Goal: Task Accomplishment & Management: Manage account settings

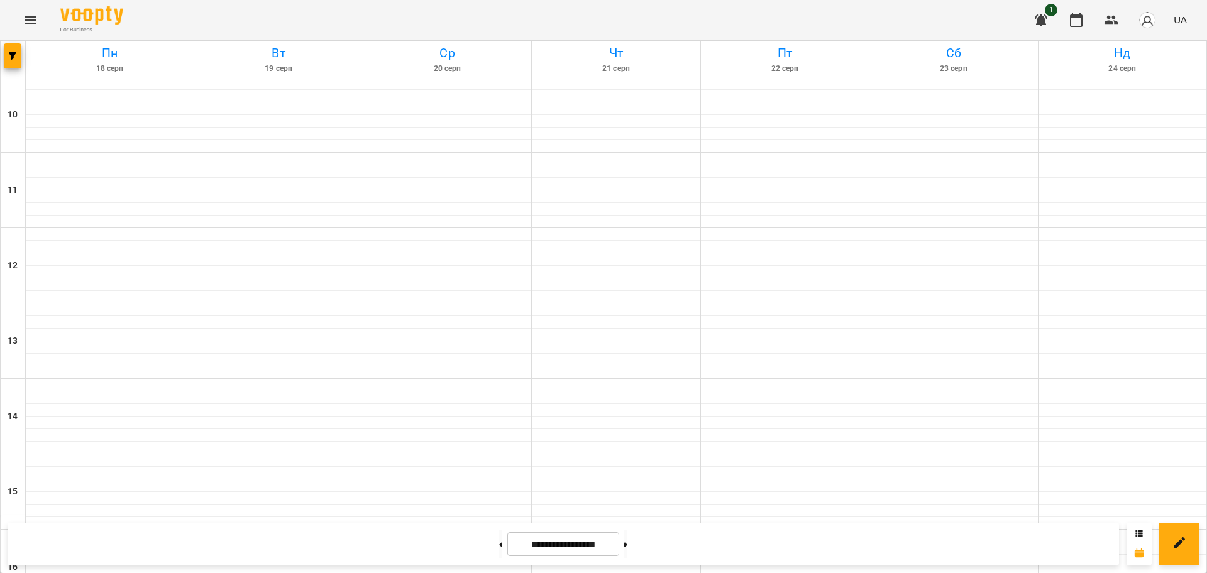
scroll to position [463, 0]
click at [627, 543] on button at bounding box center [625, 545] width 3 height 28
click at [499, 542] on button at bounding box center [500, 545] width 3 height 28
type input "**********"
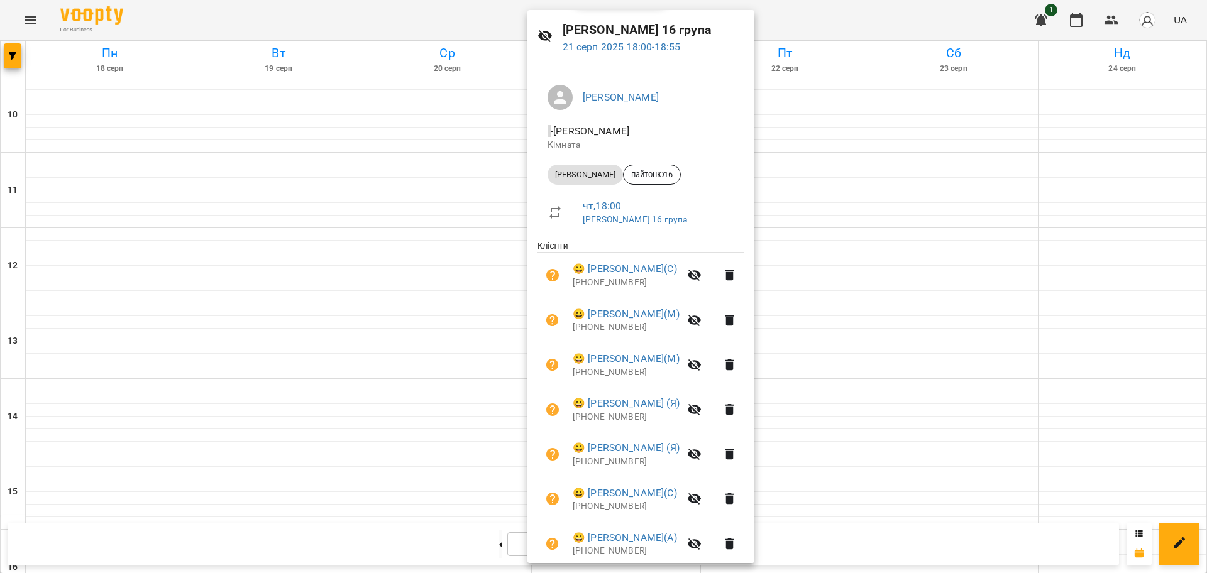
scroll to position [0, 0]
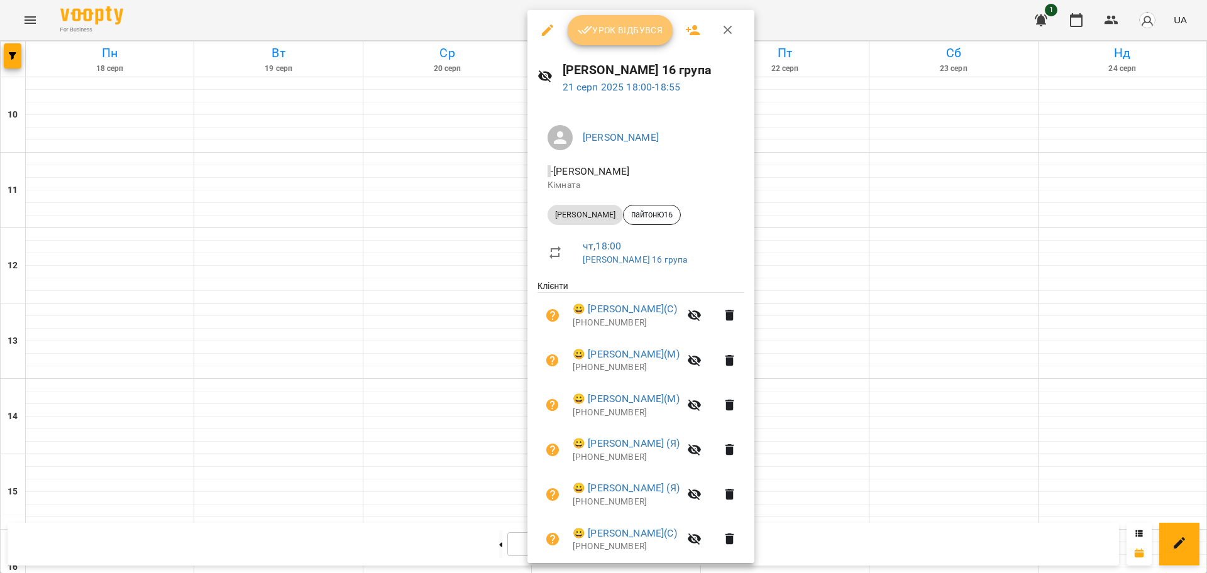
click at [604, 29] on span "Урок відбувся" at bounding box center [620, 30] width 85 height 15
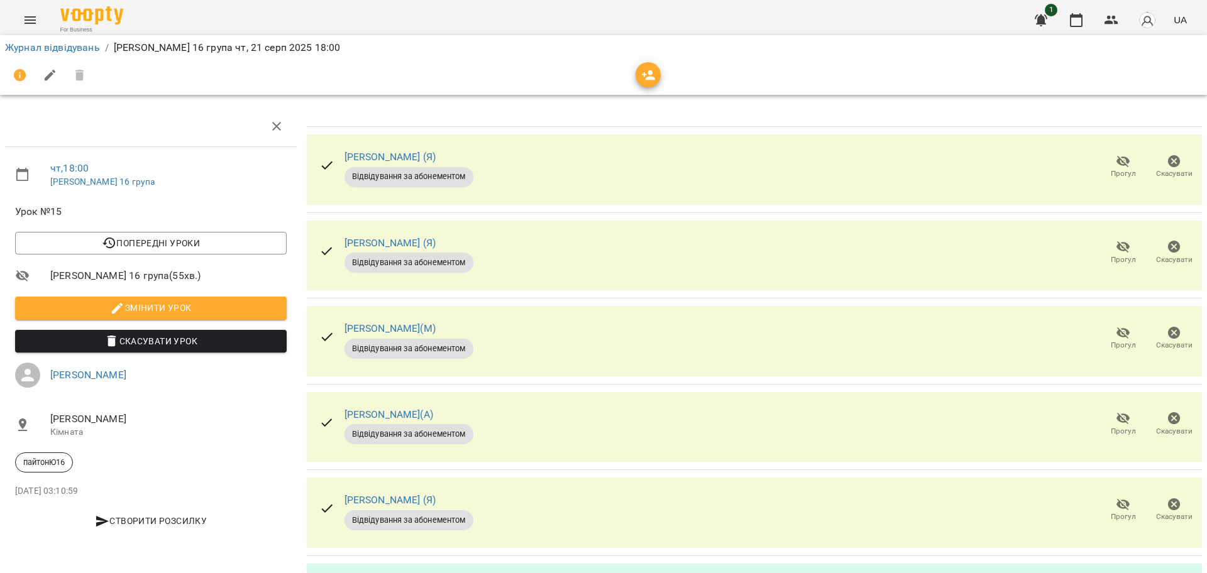
scroll to position [353, 0]
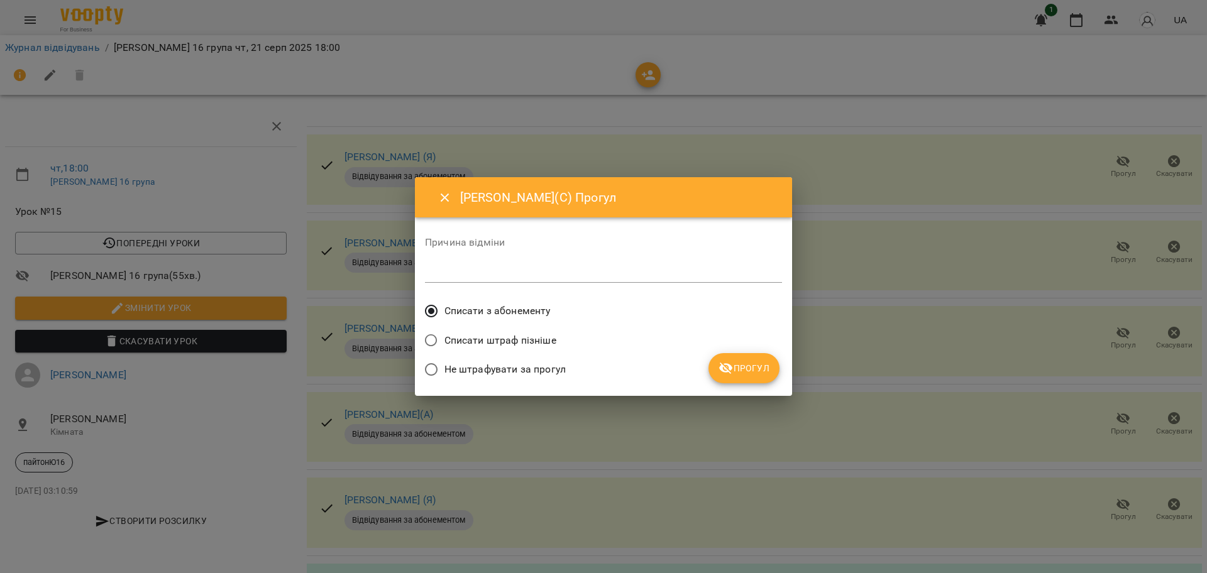
click at [756, 369] on span "Прогул" at bounding box center [744, 368] width 51 height 15
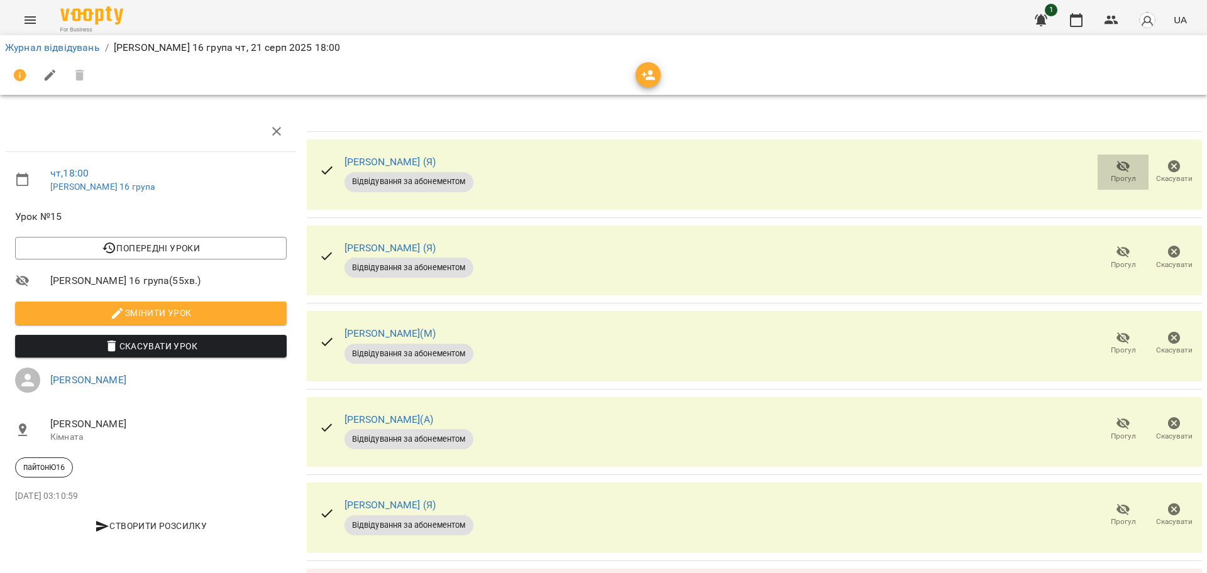
click at [1105, 167] on span "Прогул" at bounding box center [1123, 171] width 36 height 25
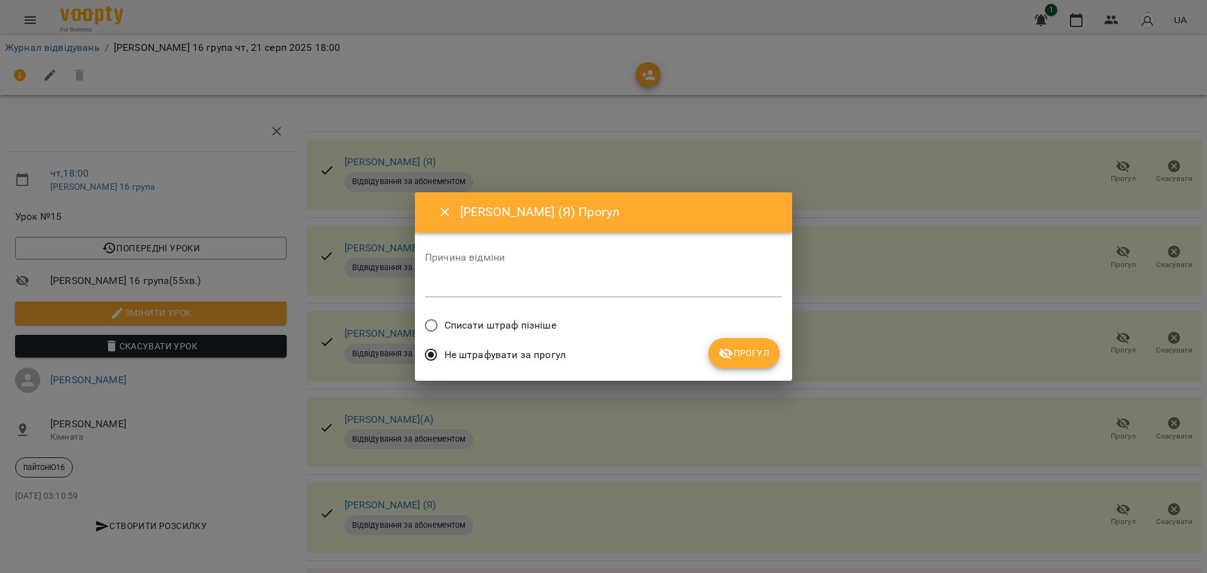
click at [486, 324] on span "Списати штраф пізніше" at bounding box center [500, 325] width 112 height 15
click at [754, 353] on span "Прогул" at bounding box center [744, 353] width 51 height 15
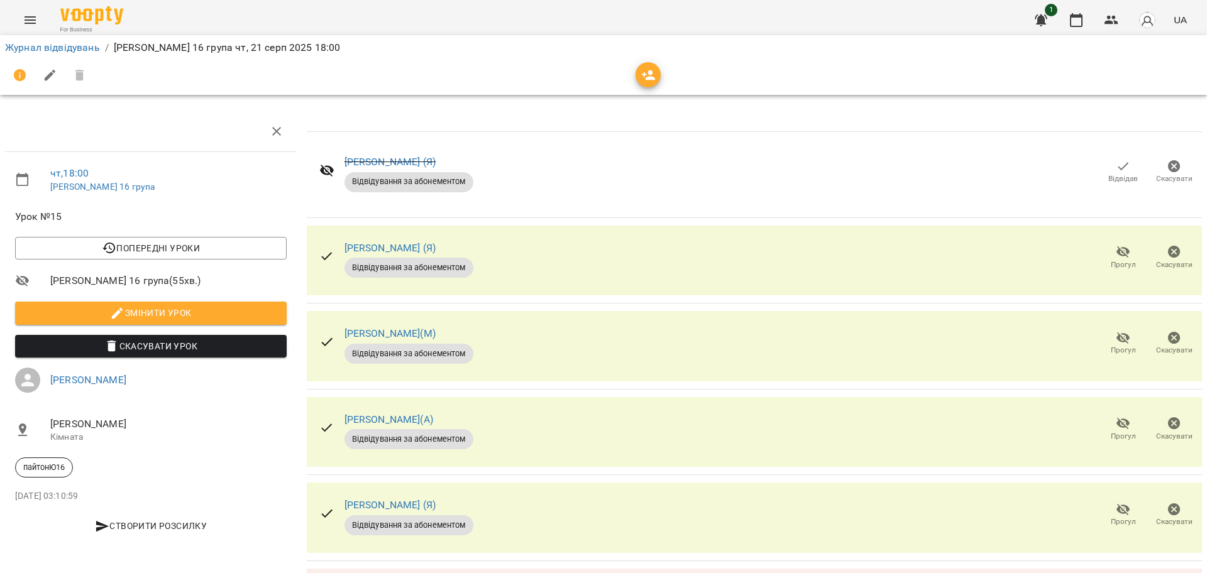
click at [1108, 174] on span "Відвідав" at bounding box center [1123, 179] width 30 height 11
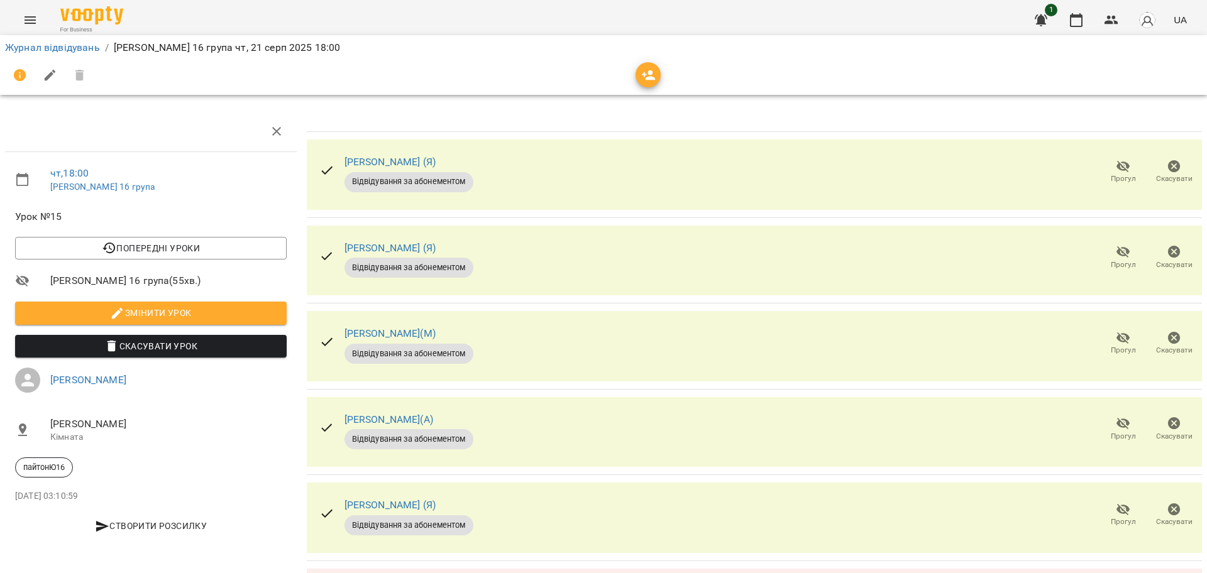
click at [1117, 170] on icon "button" at bounding box center [1124, 167] width 14 height 12
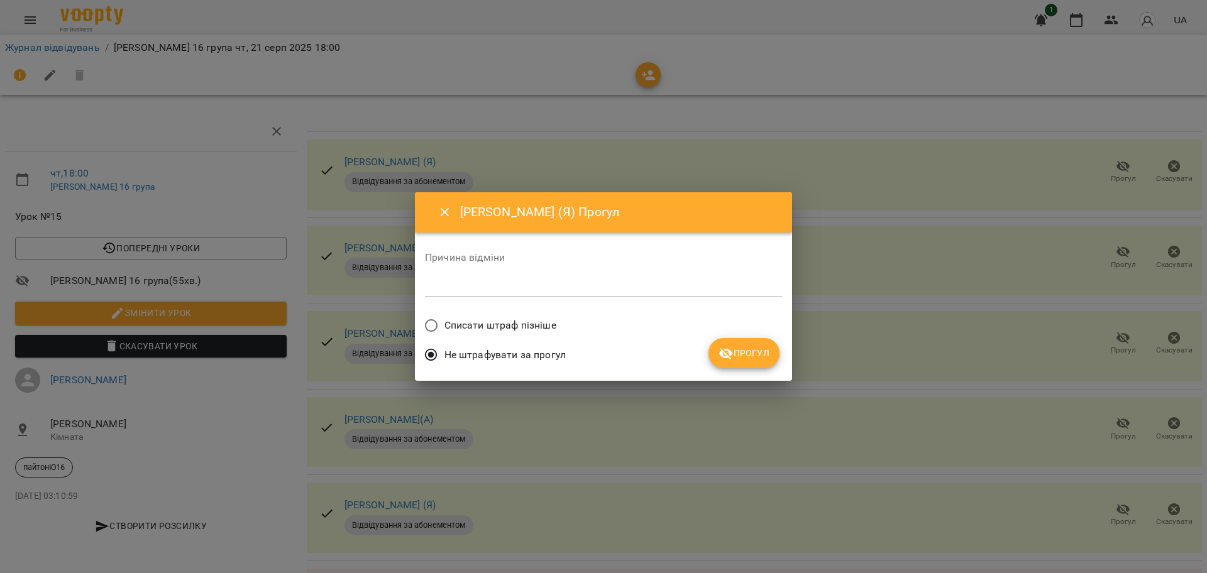
drag, startPoint x: 516, startPoint y: 330, endPoint x: 692, endPoint y: 338, distance: 175.6
click at [516, 331] on span "Списати штраф пізніше" at bounding box center [500, 325] width 112 height 15
drag, startPoint x: 741, startPoint y: 353, endPoint x: 717, endPoint y: 331, distance: 32.1
click at [741, 353] on span "Прогул" at bounding box center [744, 353] width 51 height 15
